Goal: Information Seeking & Learning: Learn about a topic

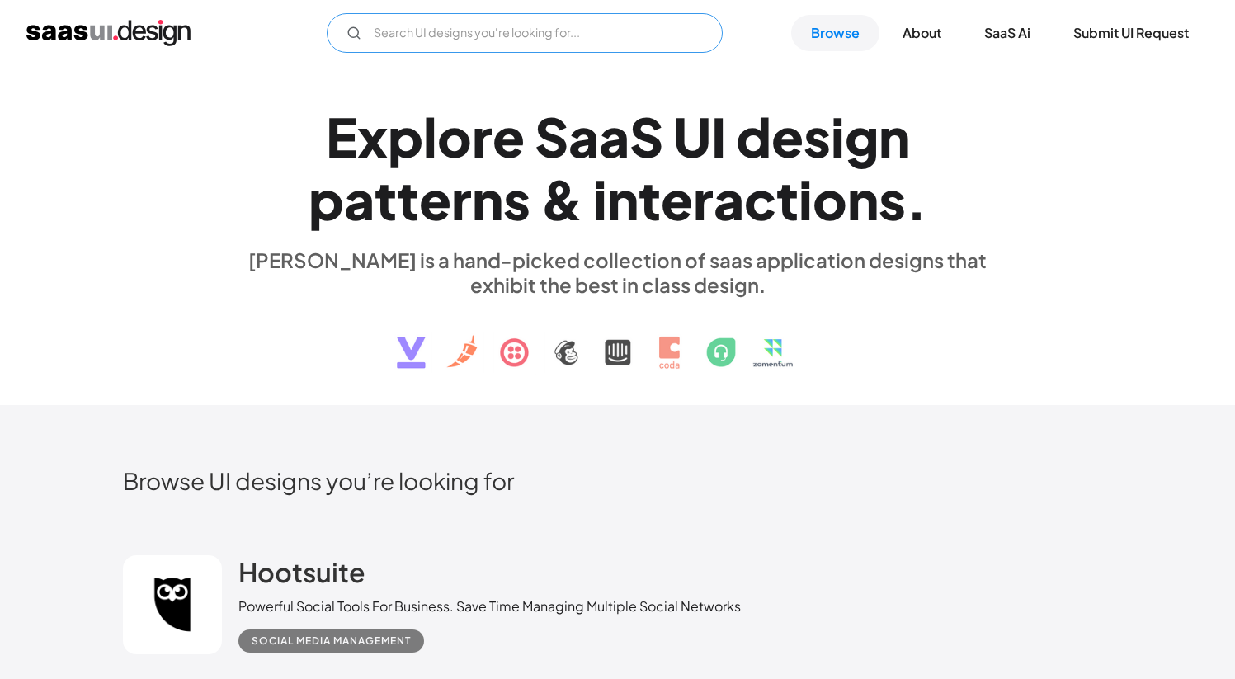
click at [547, 27] on input "Email Form" at bounding box center [525, 33] width 396 height 40
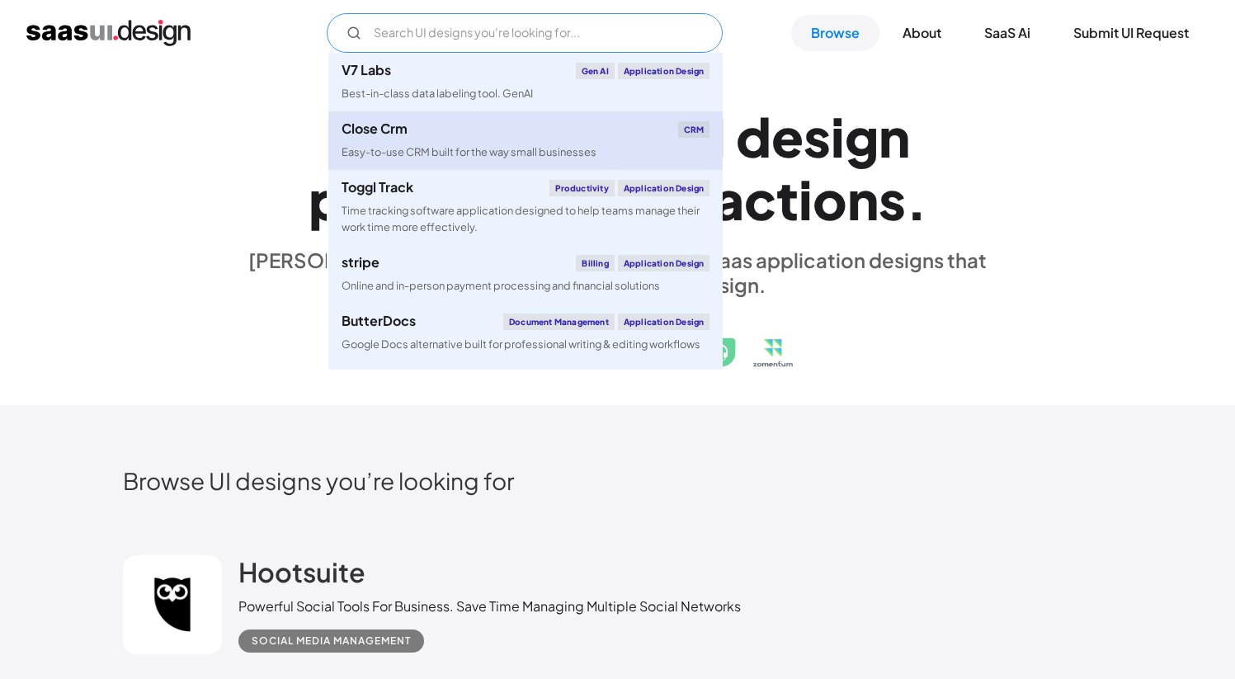
click at [511, 122] on div "Close Crm CRM" at bounding box center [526, 129] width 368 height 16
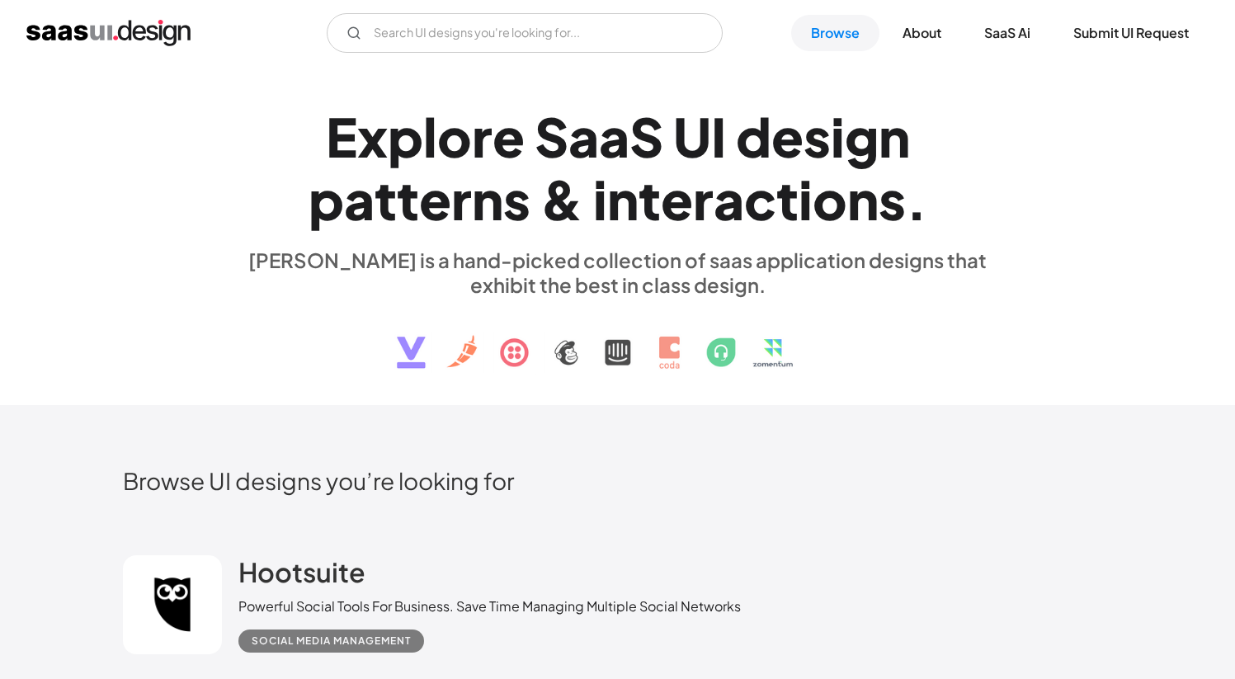
click at [210, 184] on div "E x p l o r e S a a S U I d e s i g n p a t t e r n s & i n t e r a c t i o n s…" at bounding box center [618, 235] width 990 height 295
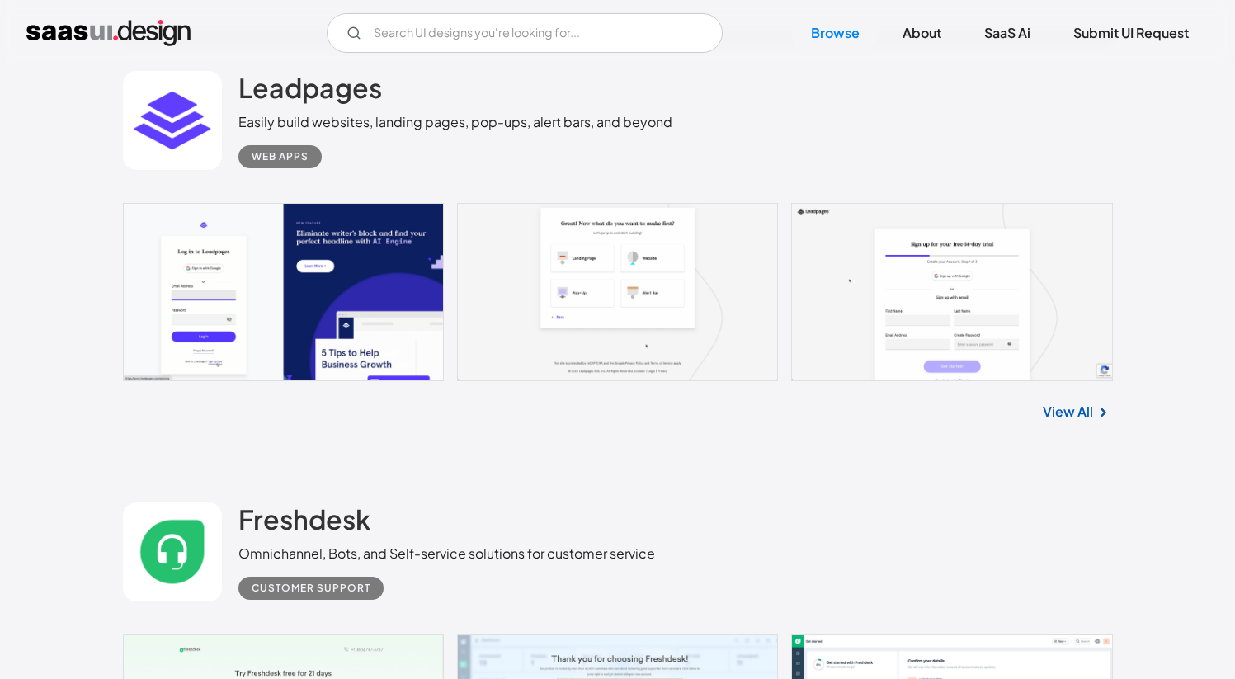
scroll to position [3752, 0]
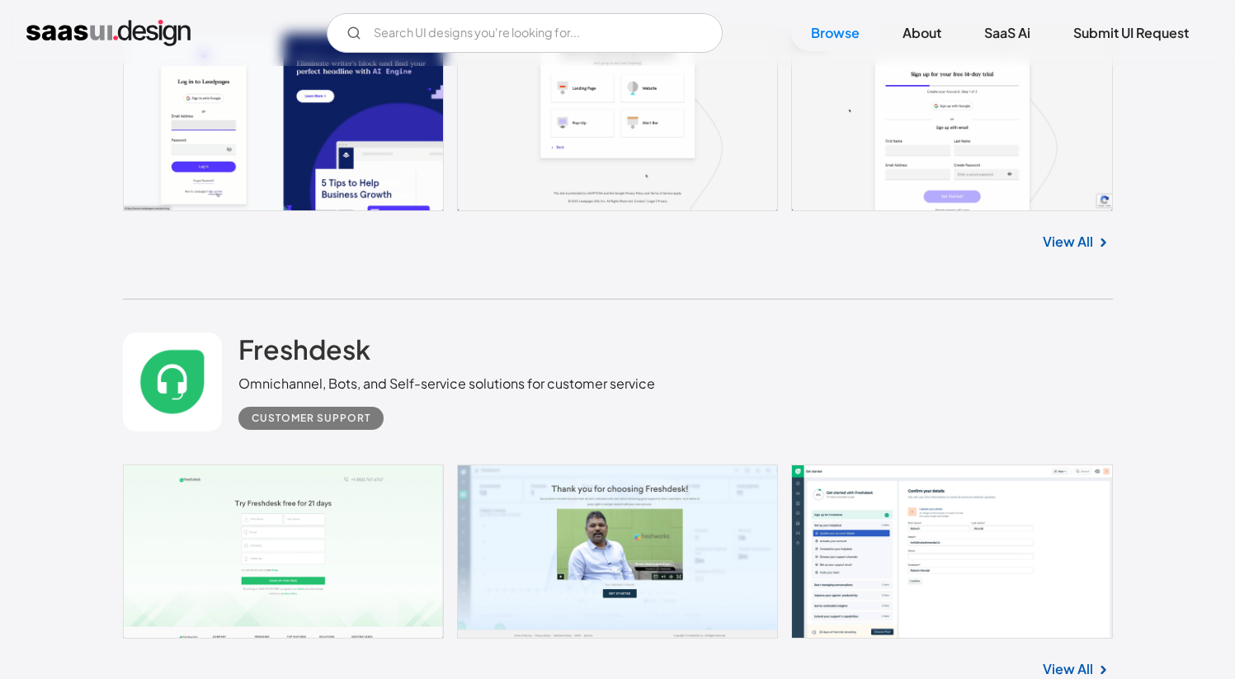
click at [904, 492] on link at bounding box center [618, 551] width 990 height 174
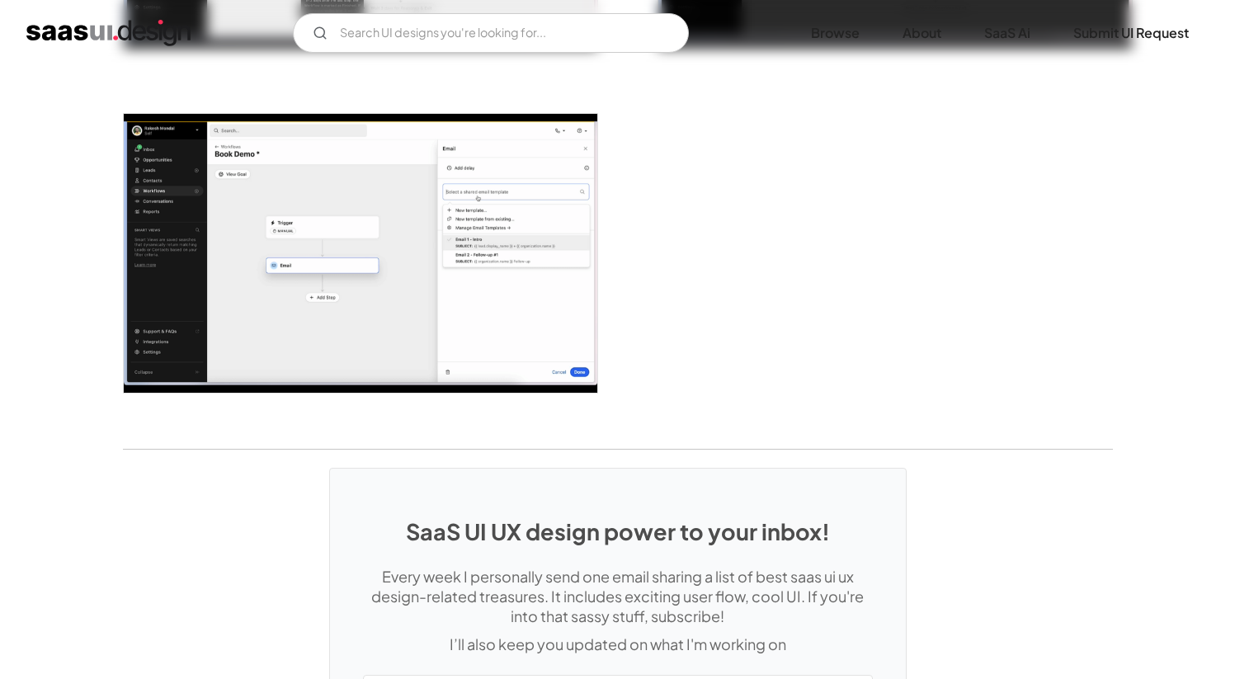
scroll to position [4232, 0]
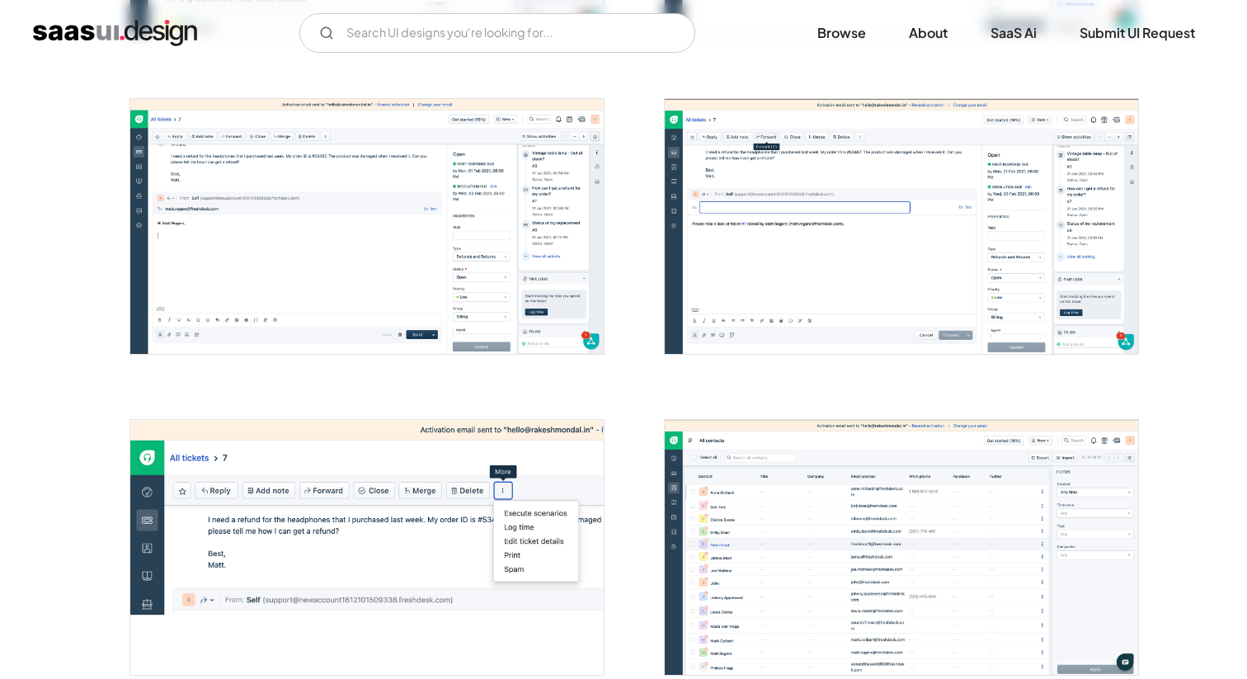
scroll to position [1728, 0]
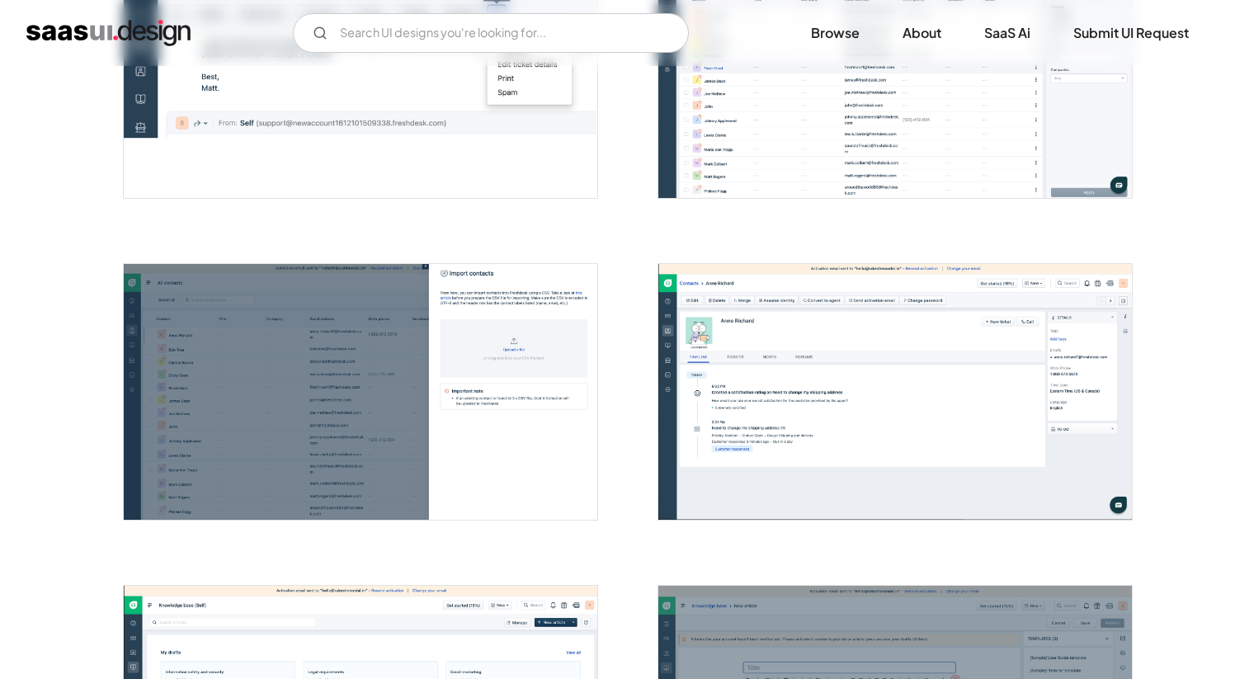
click at [775, 302] on img "open lightbox" at bounding box center [895, 391] width 474 height 255
